Goal: Task Accomplishment & Management: Manage account settings

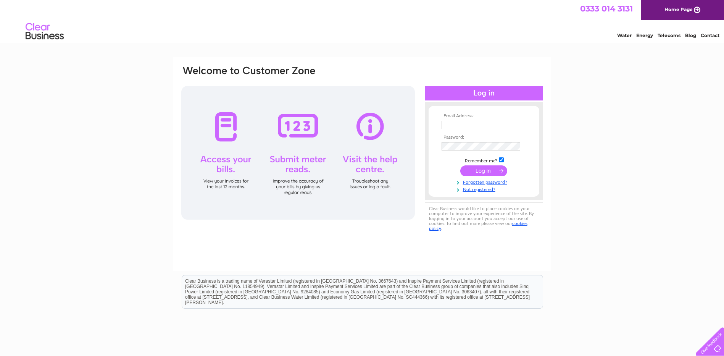
type input "accountspayable@gailsbread.co.uk"
click at [480, 171] on input "submit" at bounding box center [483, 170] width 47 height 11
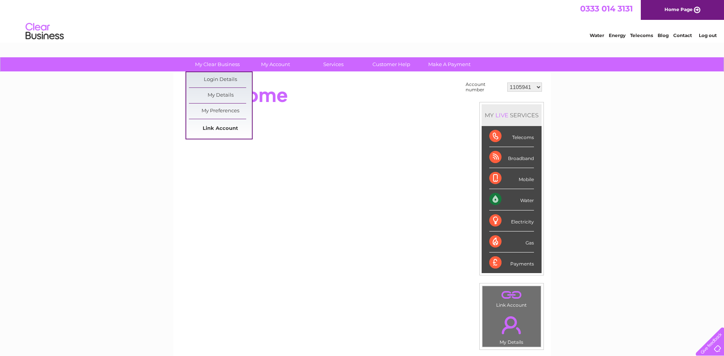
click at [221, 125] on link "Link Account" at bounding box center [220, 128] width 63 height 15
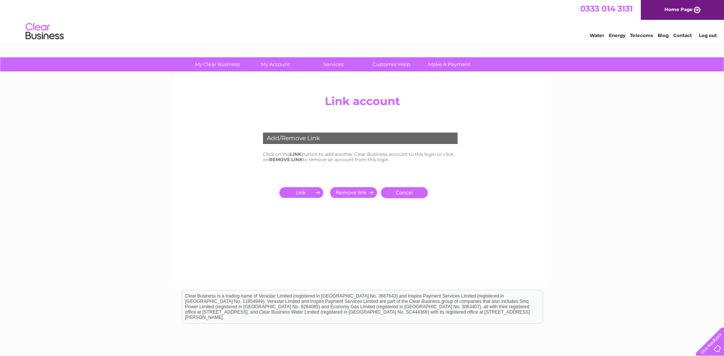
click at [308, 193] on input "submit" at bounding box center [302, 192] width 47 height 11
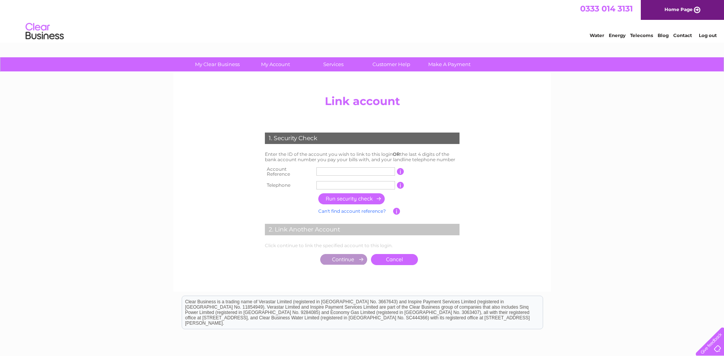
click at [354, 170] on input "text" at bounding box center [355, 171] width 79 height 8
click at [329, 167] on input "text" at bounding box center [355, 171] width 79 height 8
click at [325, 173] on input "text" at bounding box center [355, 171] width 79 height 8
click at [341, 170] on input "text" at bounding box center [355, 171] width 79 height 8
paste input "3"
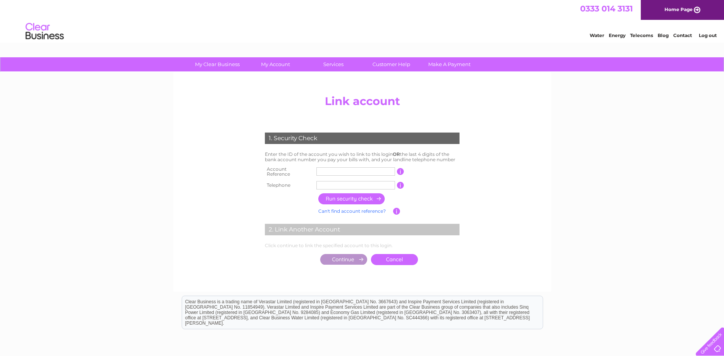
click at [333, 169] on input "text" at bounding box center [355, 171] width 79 height 8
type input "30282868"
click at [338, 184] on input "text" at bounding box center [355, 185] width 79 height 8
type input "01253789816"
click at [353, 194] on input "button" at bounding box center [351, 198] width 67 height 11
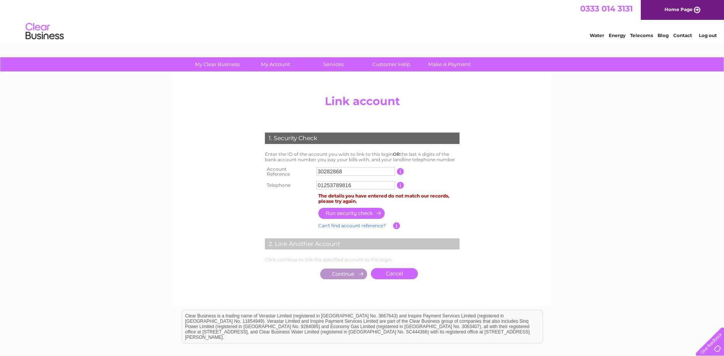
click at [353, 181] on input "01253789816" at bounding box center [355, 185] width 79 height 8
drag, startPoint x: 353, startPoint y: 181, endPoint x: 287, endPoint y: 184, distance: 66.1
click at [287, 184] on tr "Telephone 01253789816 1 of the landline telephone numbers you have given us" at bounding box center [362, 185] width 198 height 12
click at [332, 181] on input "text" at bounding box center [355, 185] width 79 height 8
paste input "0"
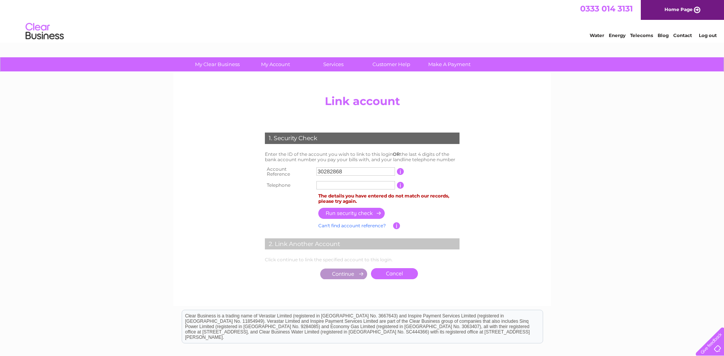
click at [333, 181] on input "text" at bounding box center [355, 185] width 79 height 8
type input "07769378907"
click at [342, 209] on input "button" at bounding box center [351, 213] width 67 height 11
click at [356, 208] on input "button" at bounding box center [351, 213] width 67 height 11
